Goal: Information Seeking & Learning: Learn about a topic

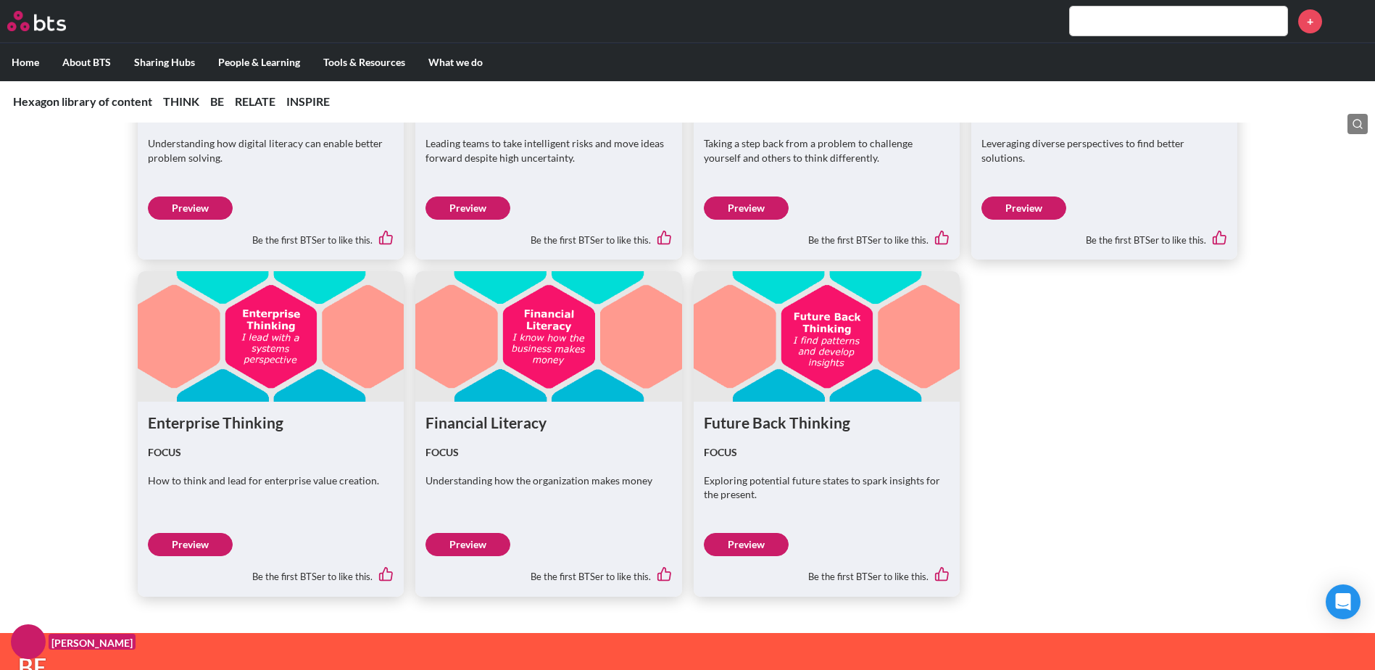
scroll to position [1595, 0]
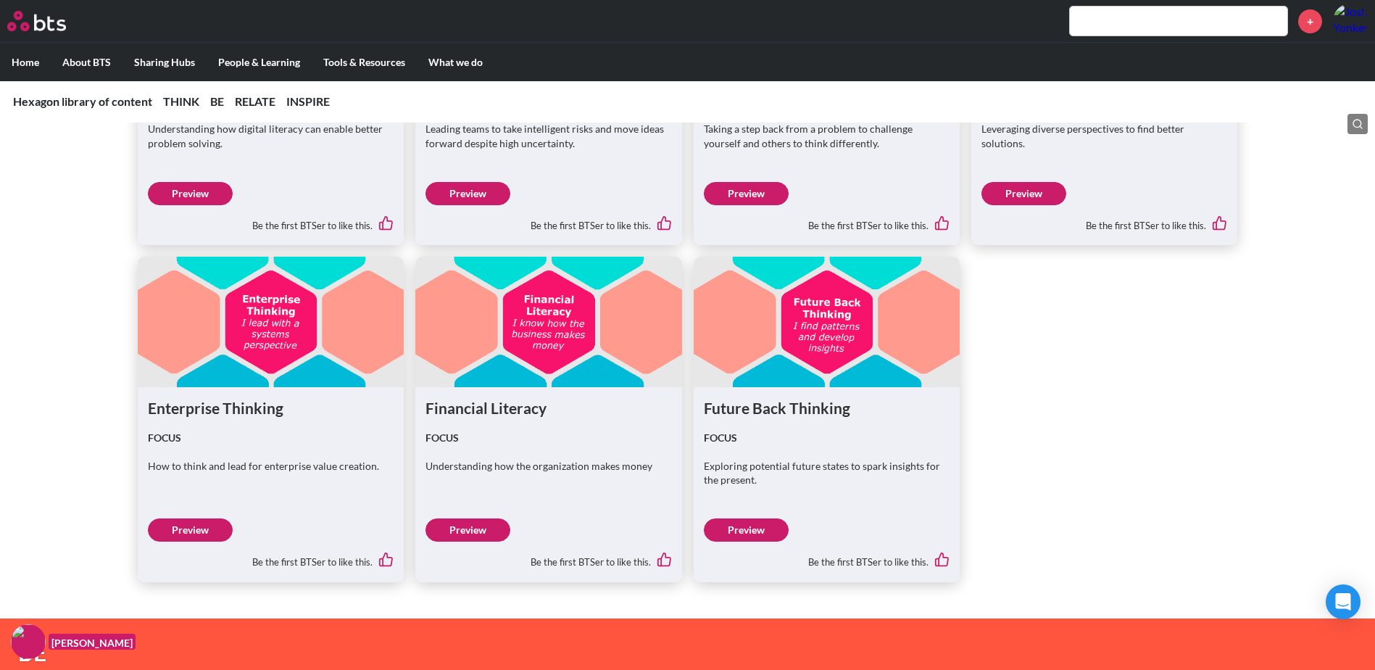
click at [199, 530] on link "Preview" at bounding box center [190, 529] width 85 height 23
click at [208, 539] on link "Preview" at bounding box center [190, 529] width 85 height 23
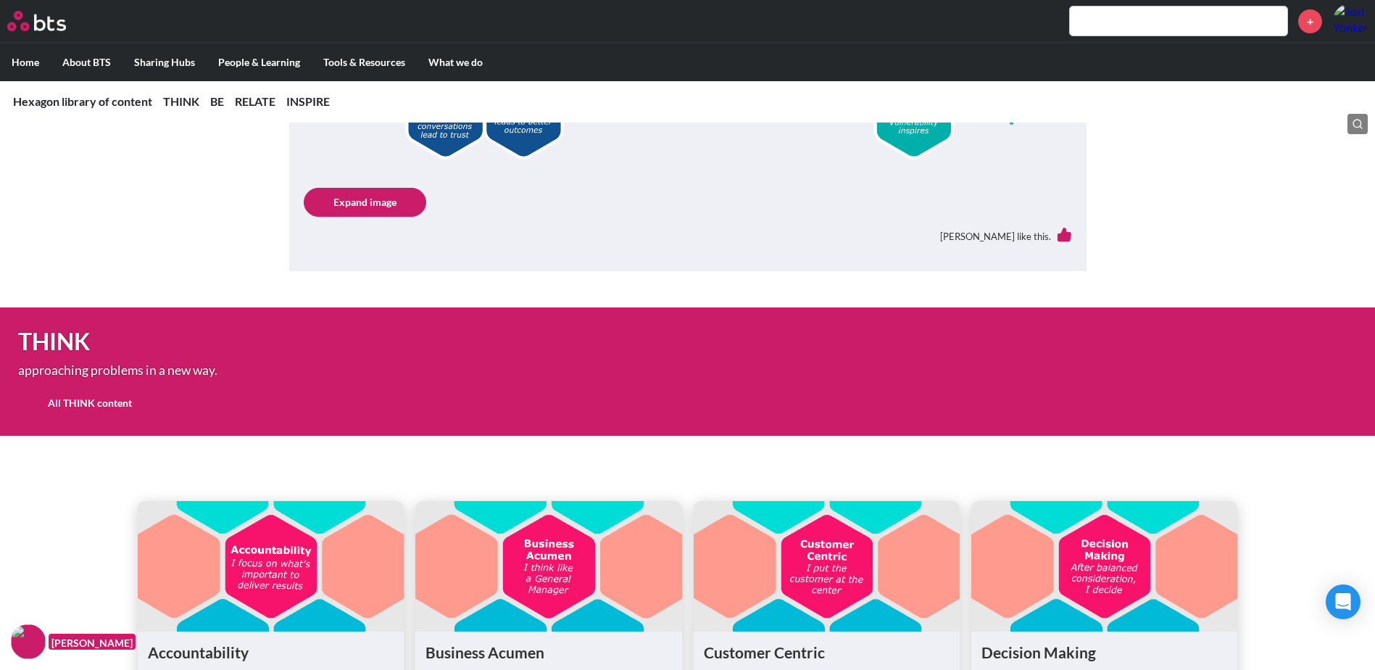
scroll to position [1087, 0]
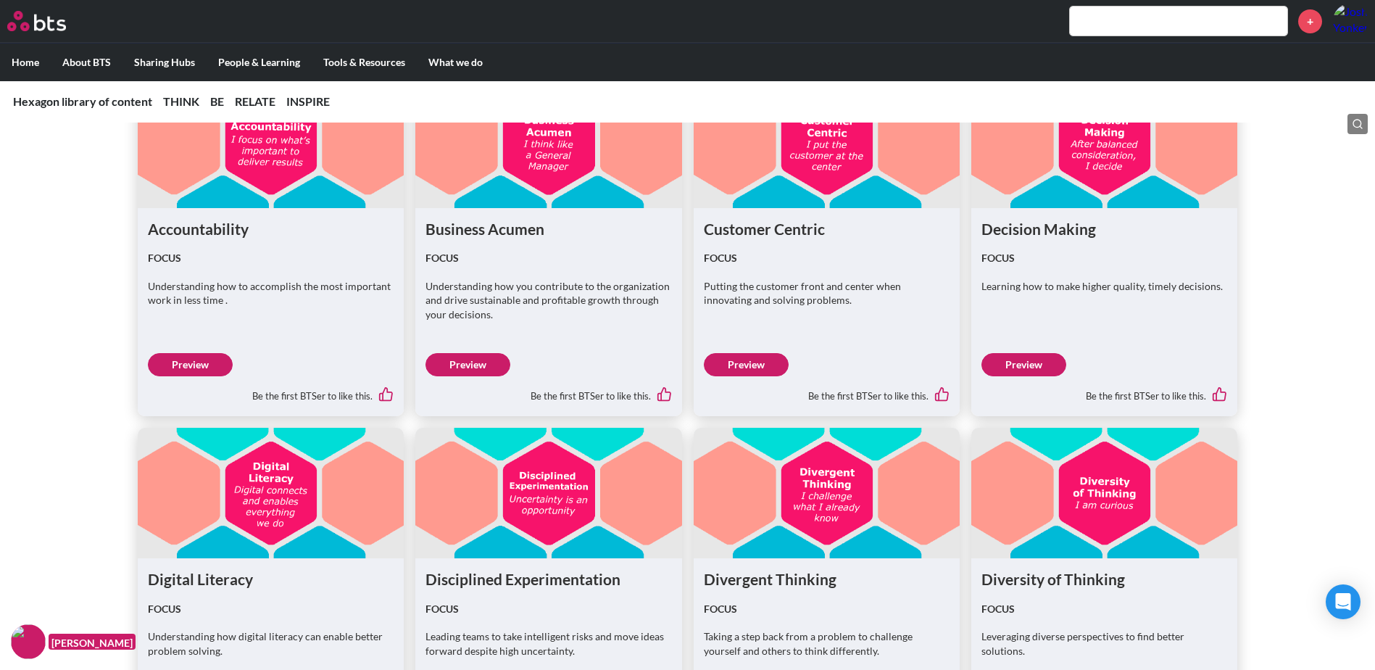
click at [96, 276] on div "Accountability FOCUS Understanding how to accomplish the most important work in…" at bounding box center [687, 557] width 1375 height 1064
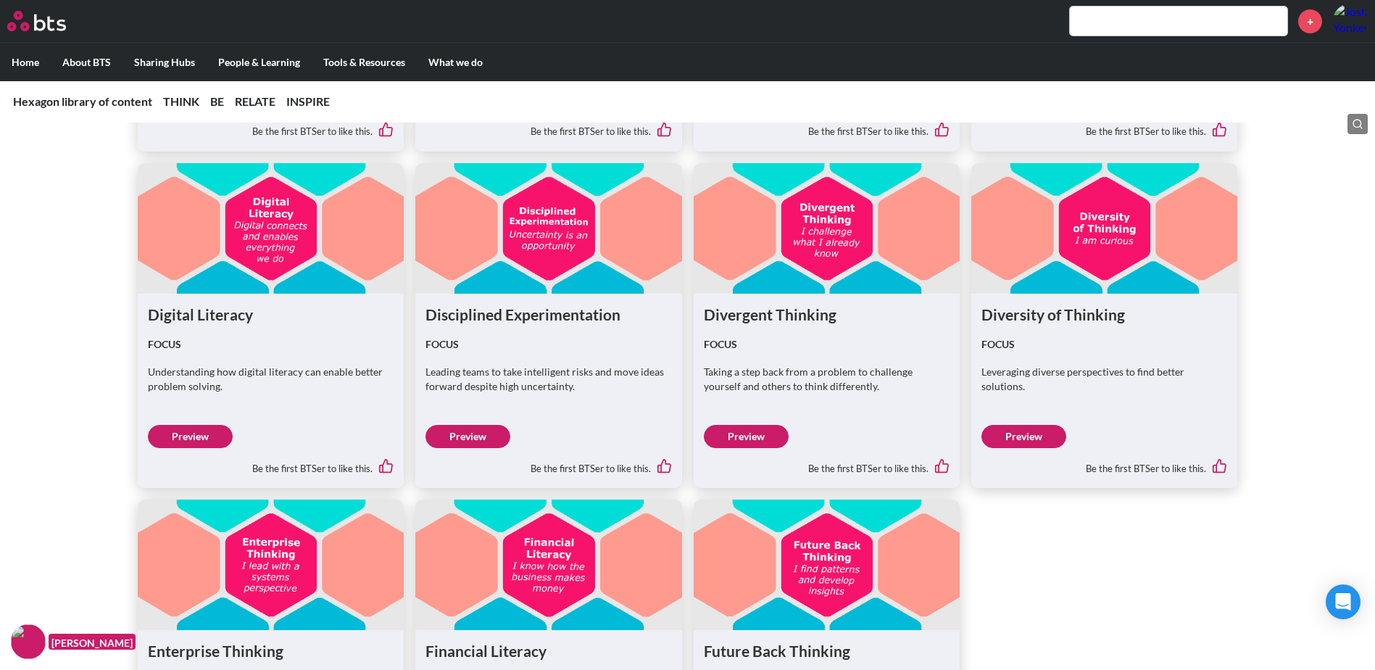
scroll to position [1377, 0]
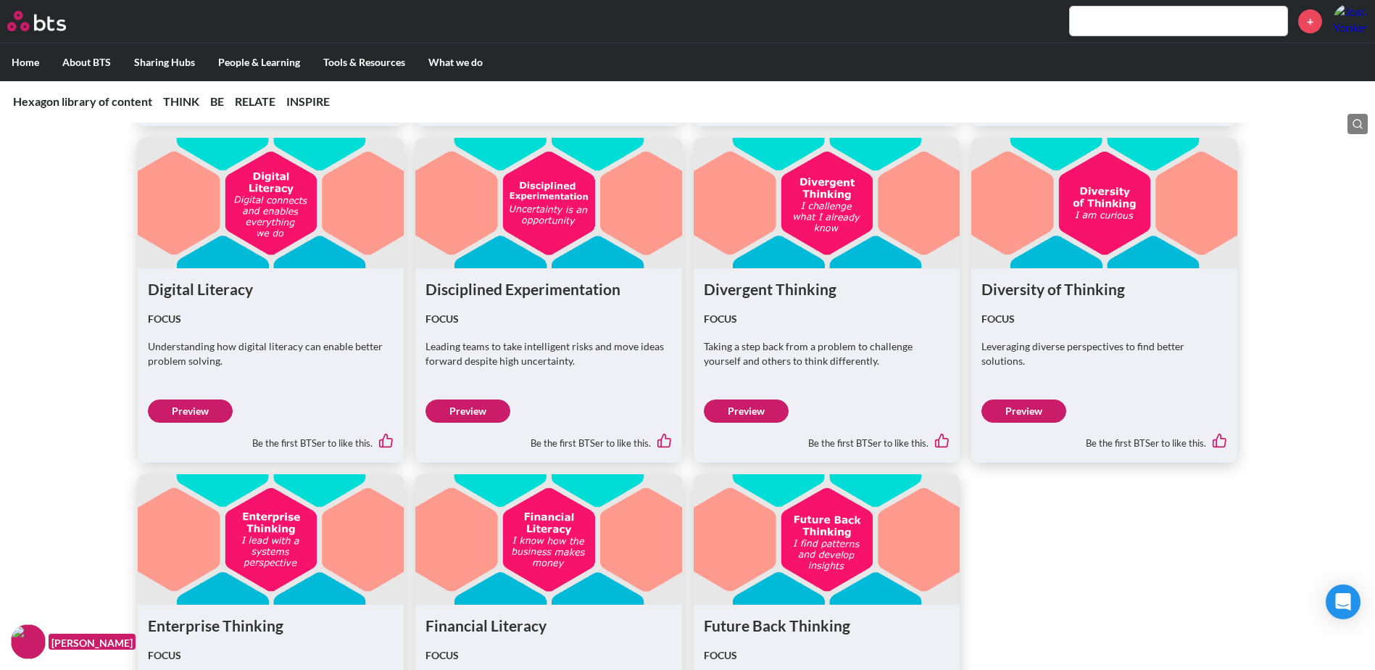
click at [746, 413] on link "Preview" at bounding box center [746, 410] width 85 height 23
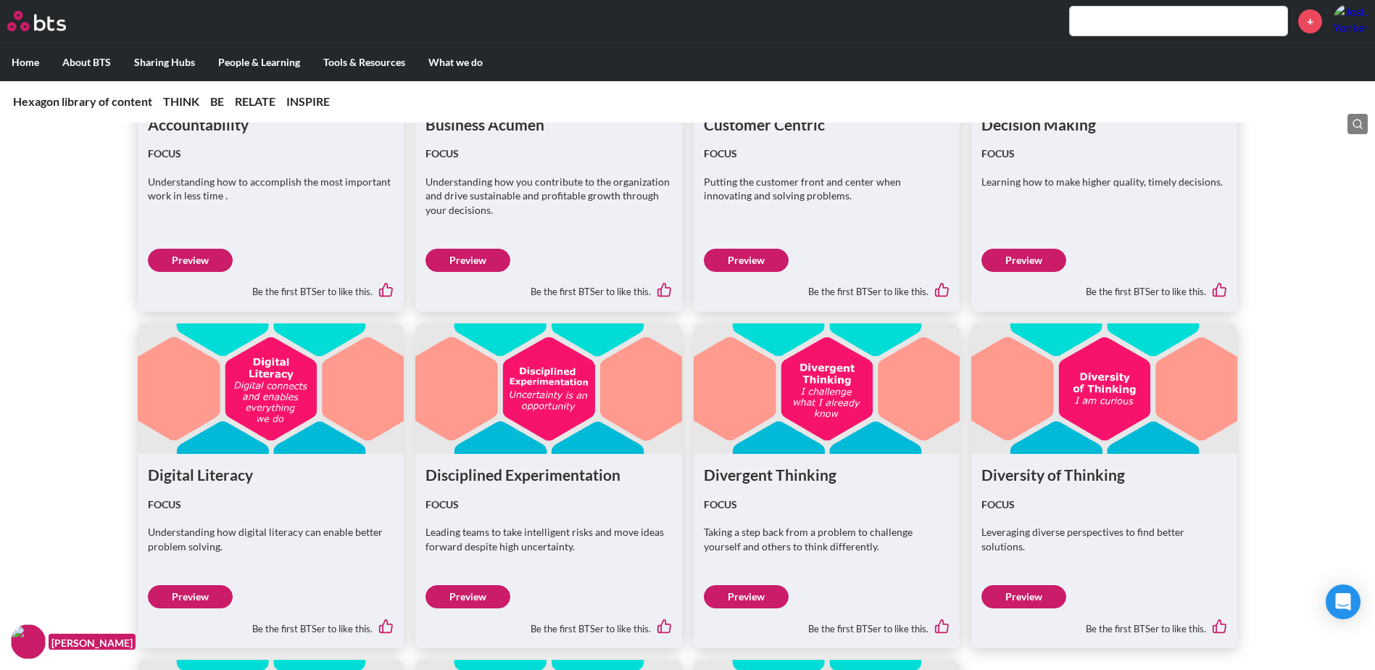
scroll to position [1015, 0]
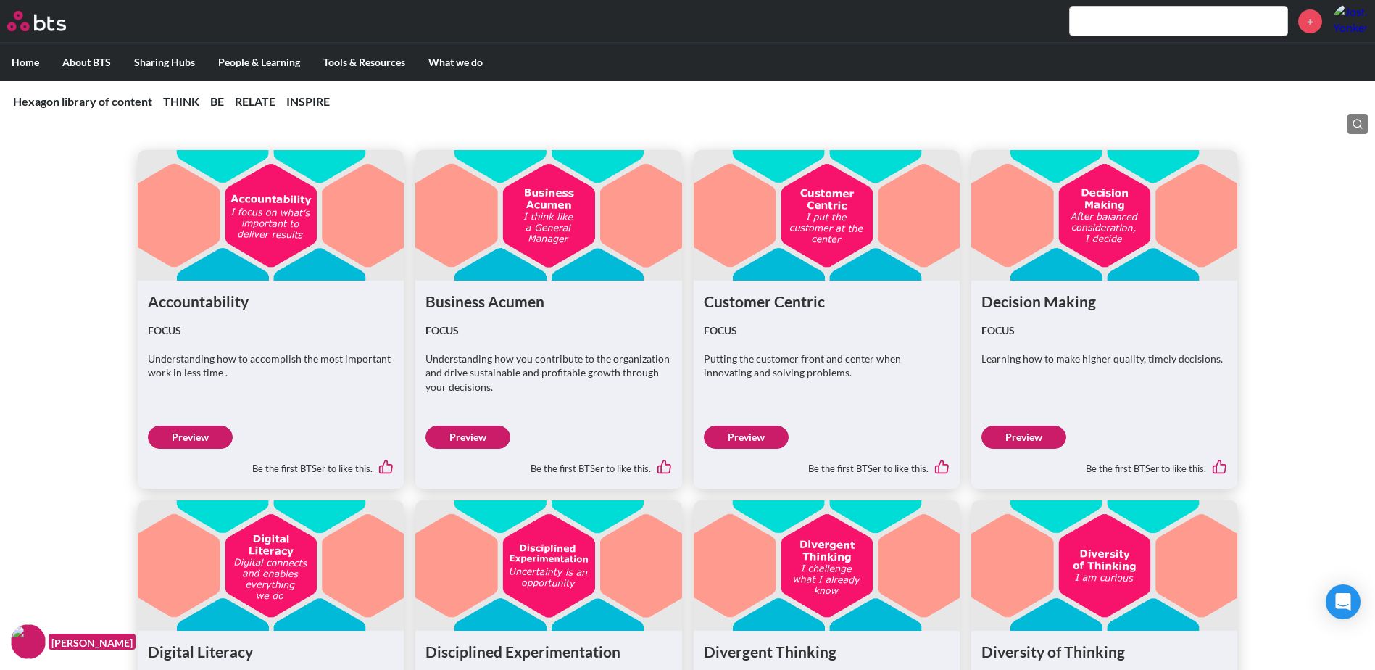
click at [194, 439] on link "Preview" at bounding box center [190, 436] width 85 height 23
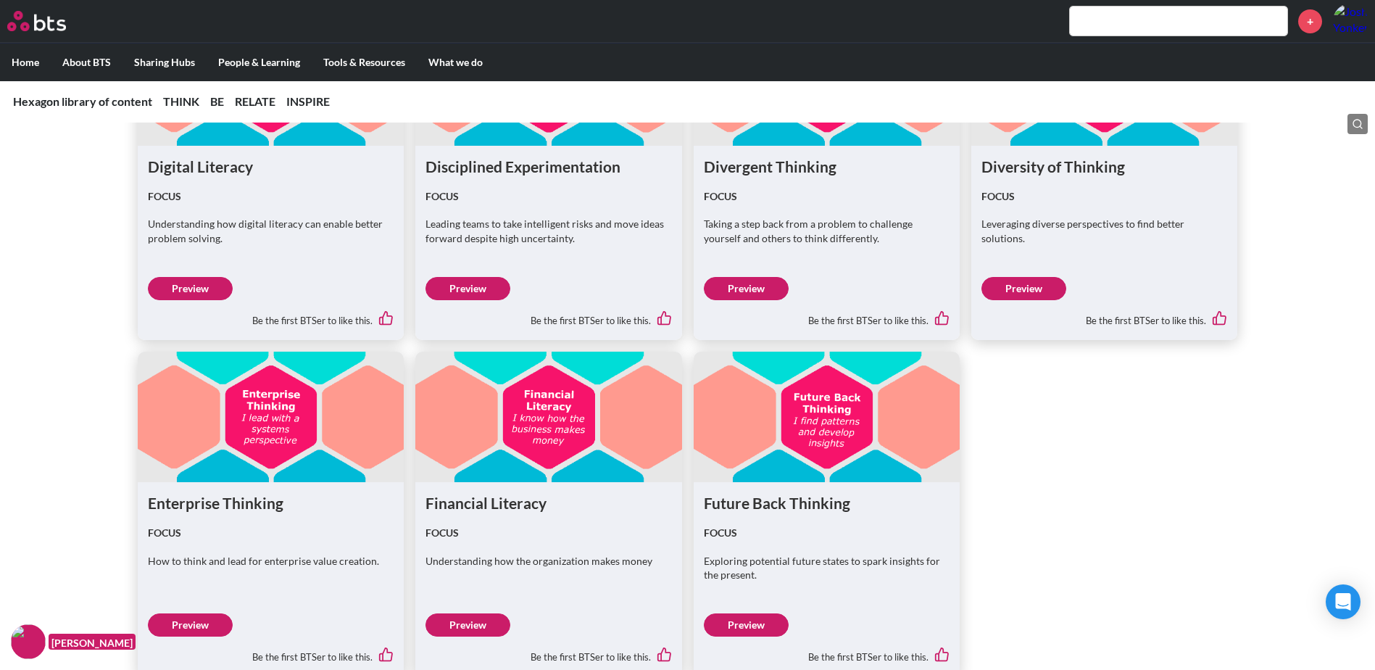
scroll to position [1522, 0]
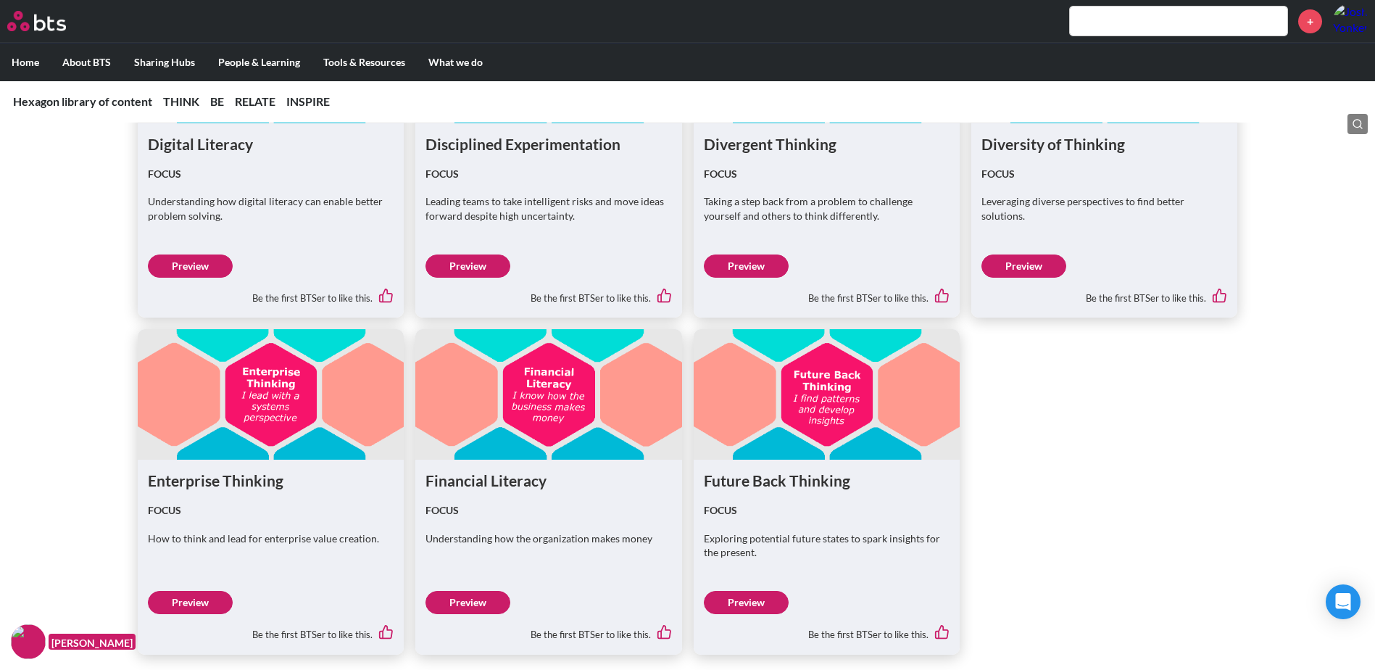
click at [184, 605] on link "Preview" at bounding box center [190, 602] width 85 height 23
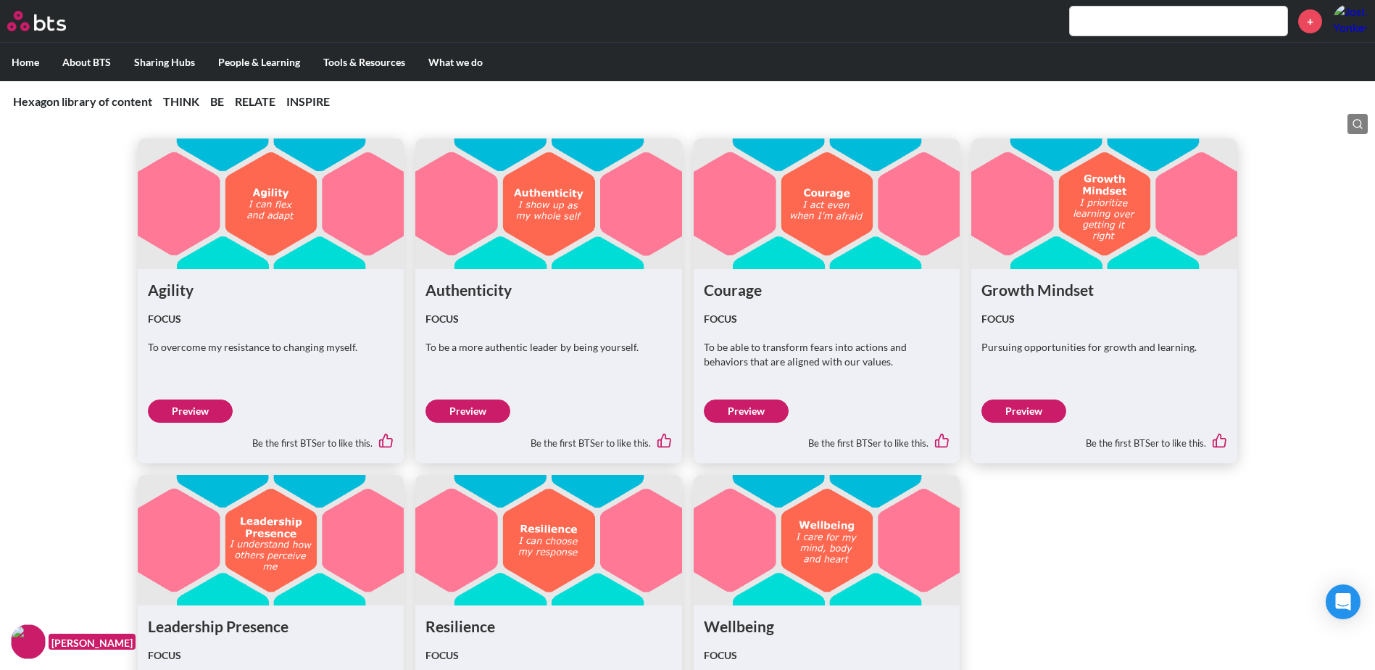
scroll to position [2537, 0]
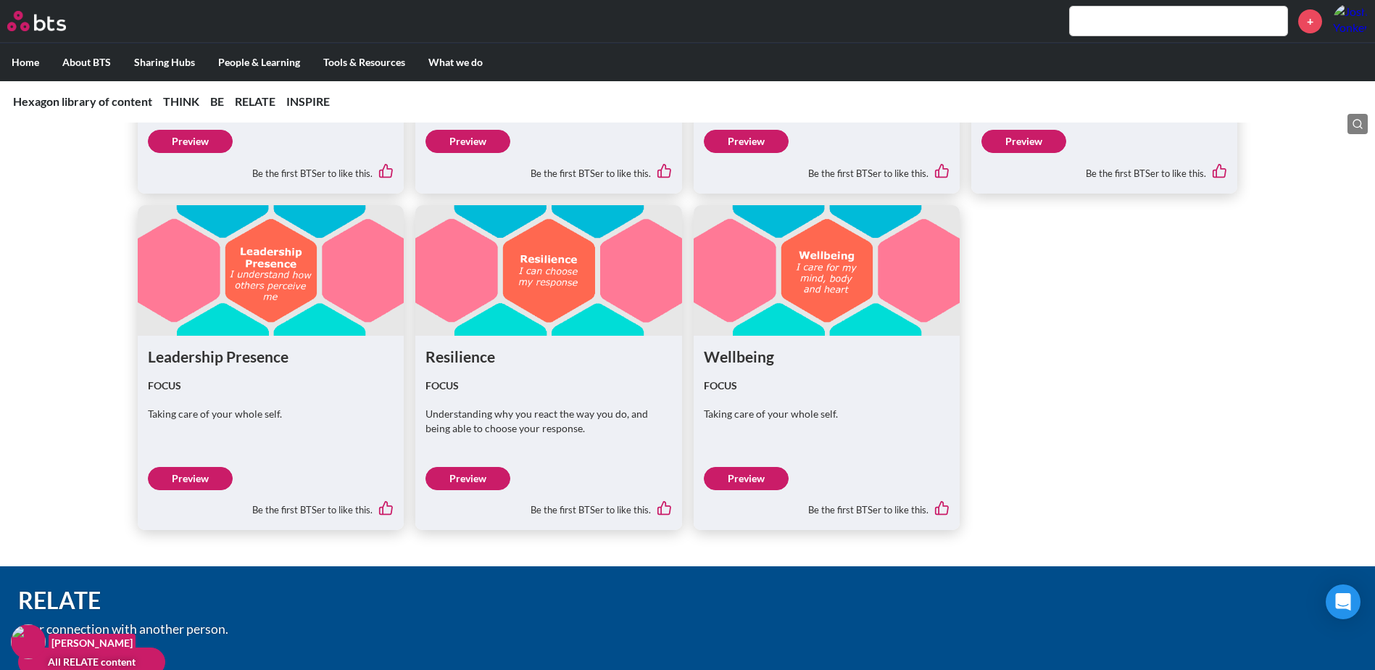
drag, startPoint x: 88, startPoint y: 371, endPoint x: 102, endPoint y: 351, distance: 24.9
click at [88, 370] on div "Agility FOCUS To overcome my resistance to changing myself. Preview Be the firs…" at bounding box center [687, 173] width 1375 height 713
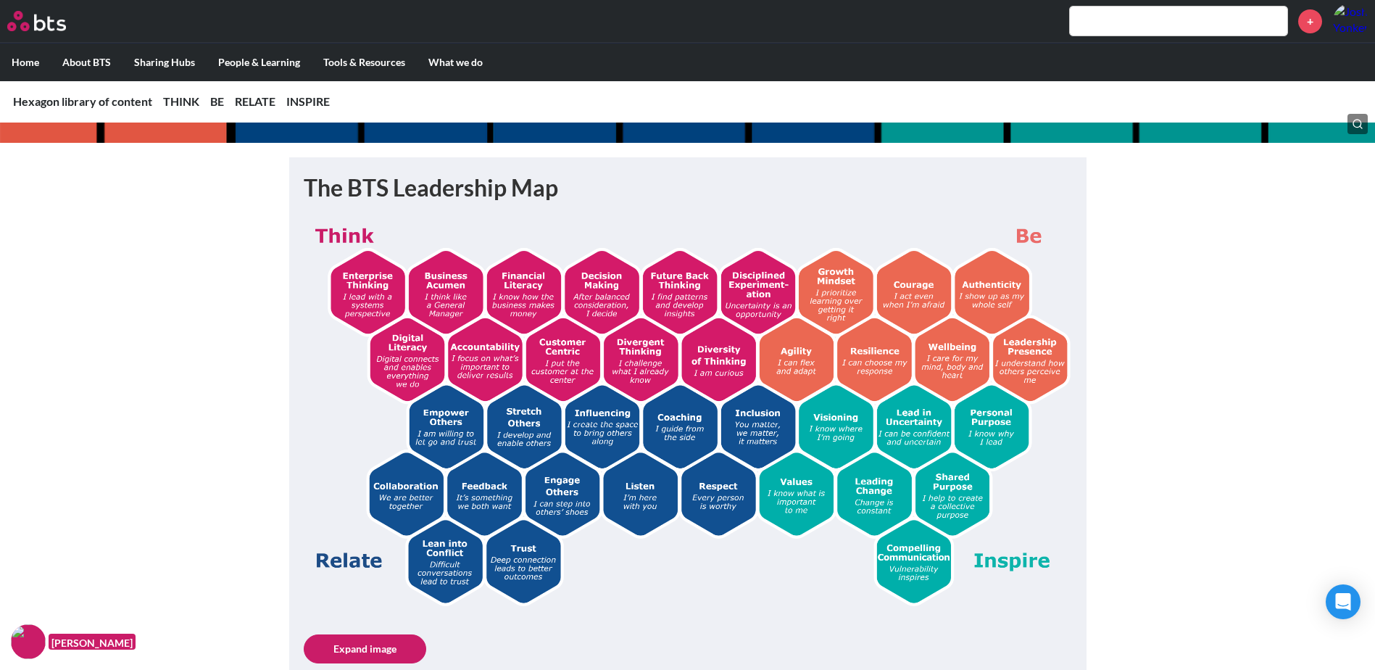
scroll to position [290, 0]
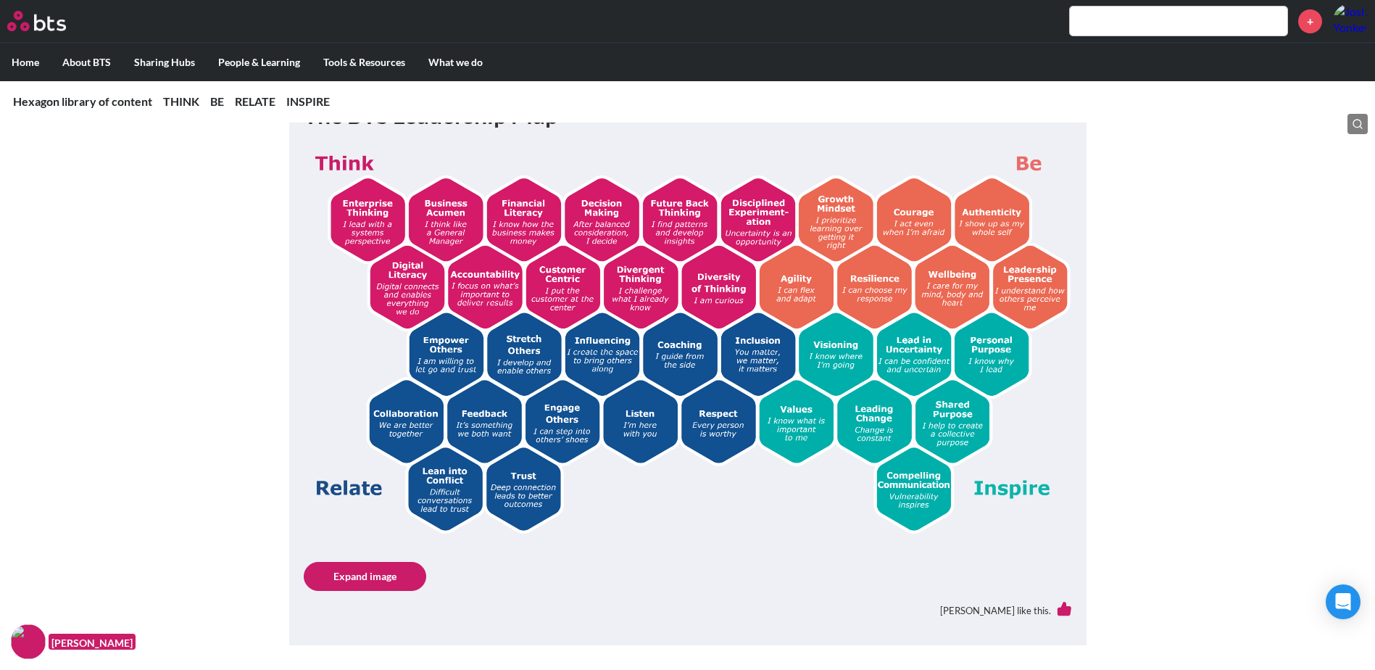
click at [341, 573] on link "Expand image" at bounding box center [365, 576] width 123 height 29
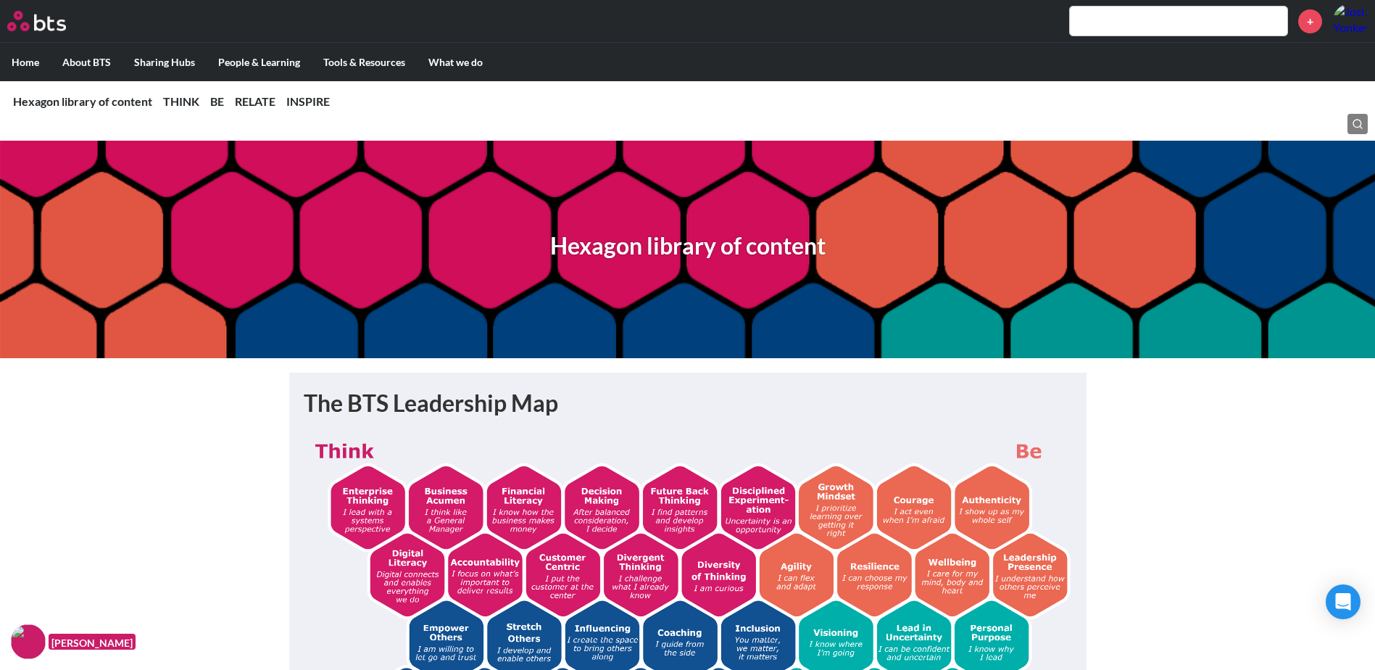
scroll to position [0, 0]
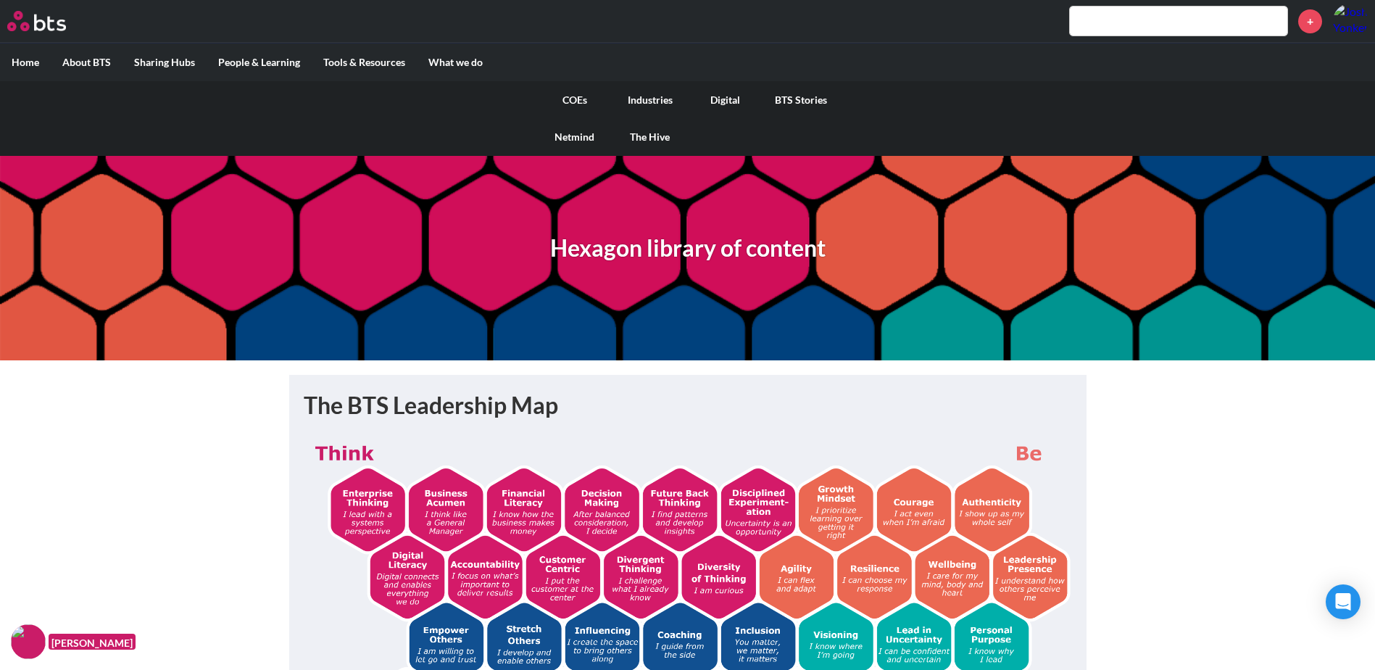
click at [576, 96] on link "COEs" at bounding box center [574, 100] width 75 height 38
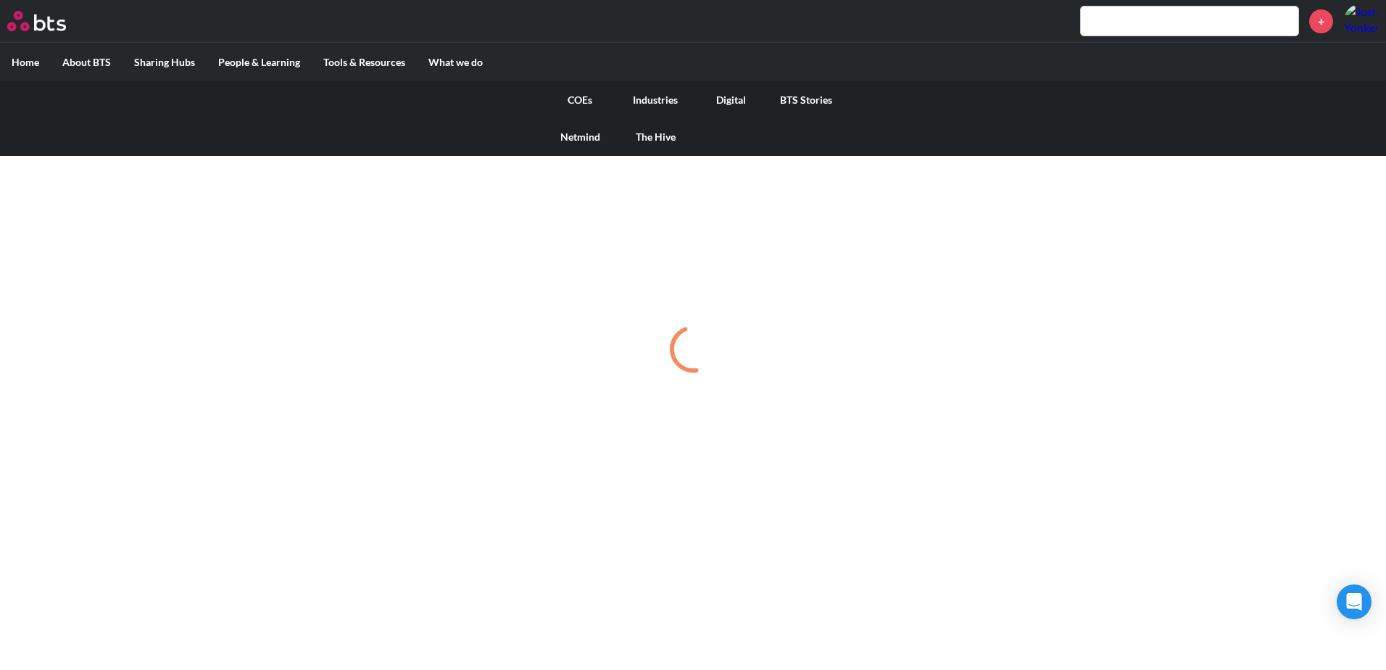
click at [657, 138] on link "The Hive" at bounding box center [655, 137] width 75 height 38
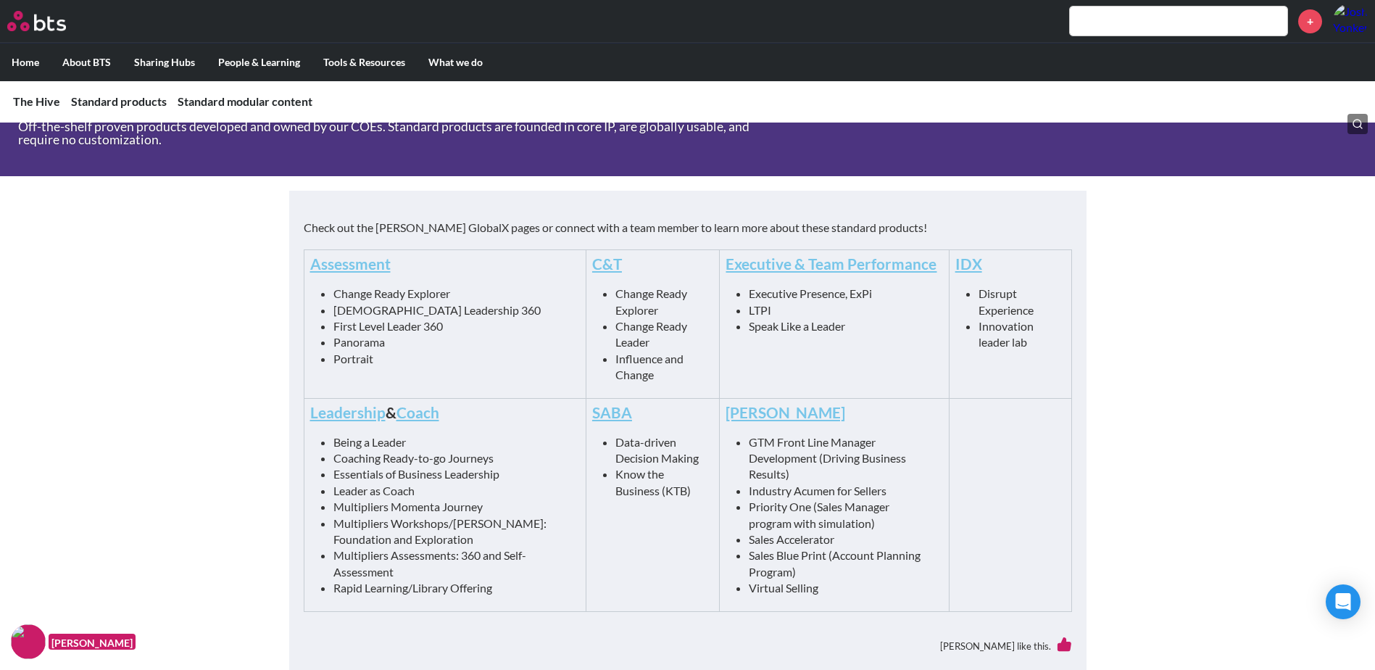
scroll to position [652, 0]
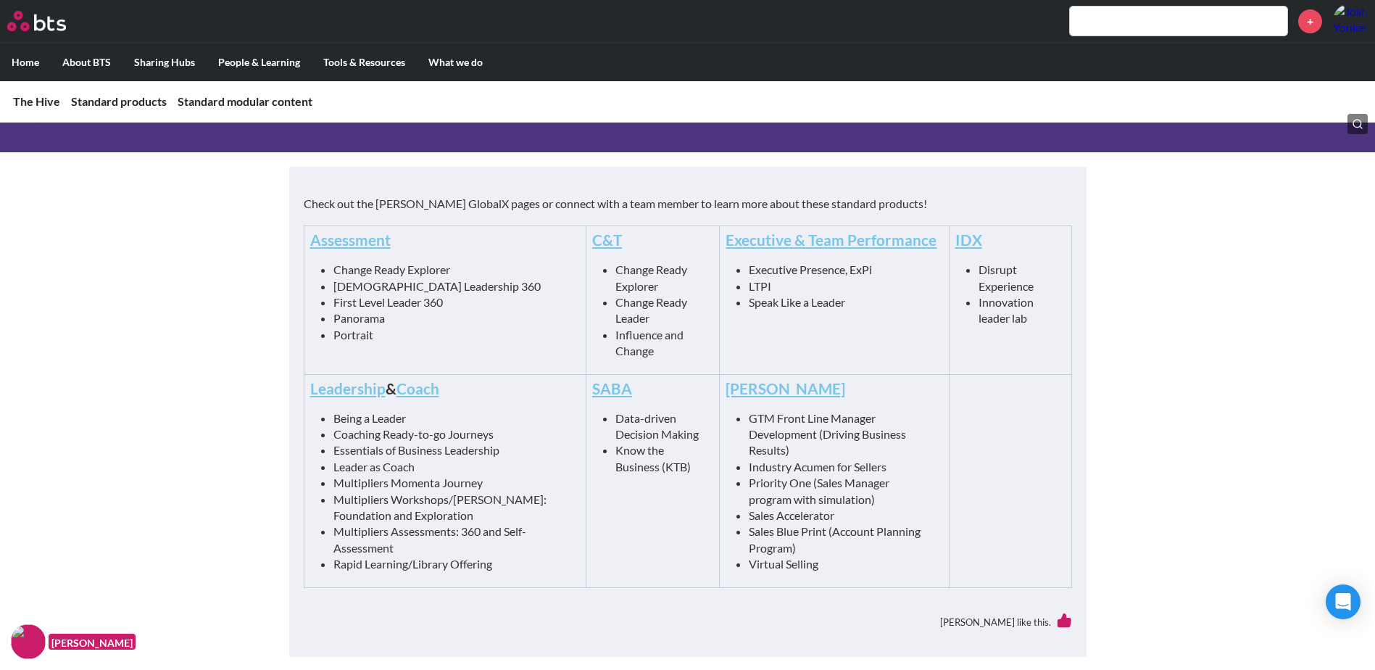
click at [361, 398] on h4 "Leadership & Coach" at bounding box center [445, 388] width 270 height 21
click at [361, 388] on link "Leadership" at bounding box center [347, 388] width 75 height 18
click at [592, 383] on link "SABA" at bounding box center [612, 388] width 40 height 18
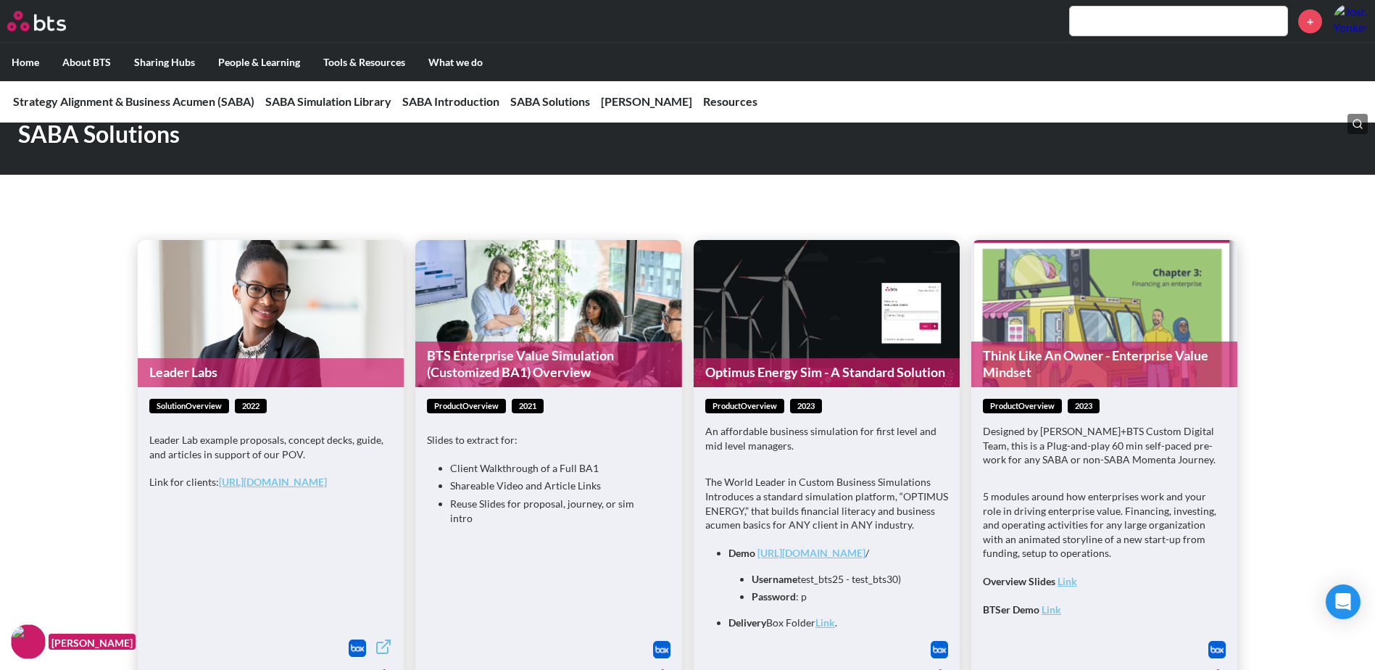
scroll to position [1740, 0]
